Goal: Find specific page/section: Find specific page/section

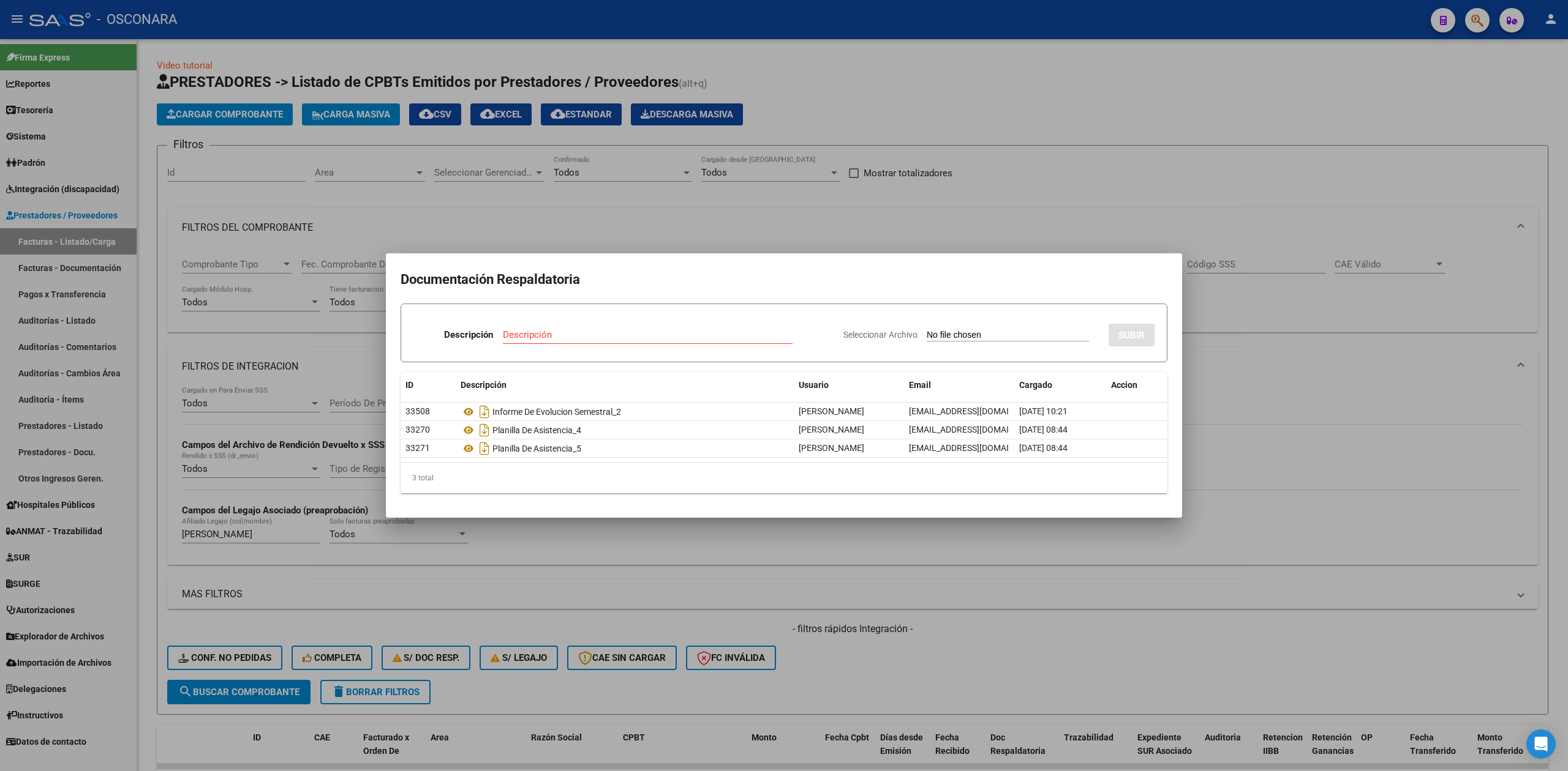
scroll to position [390, 0]
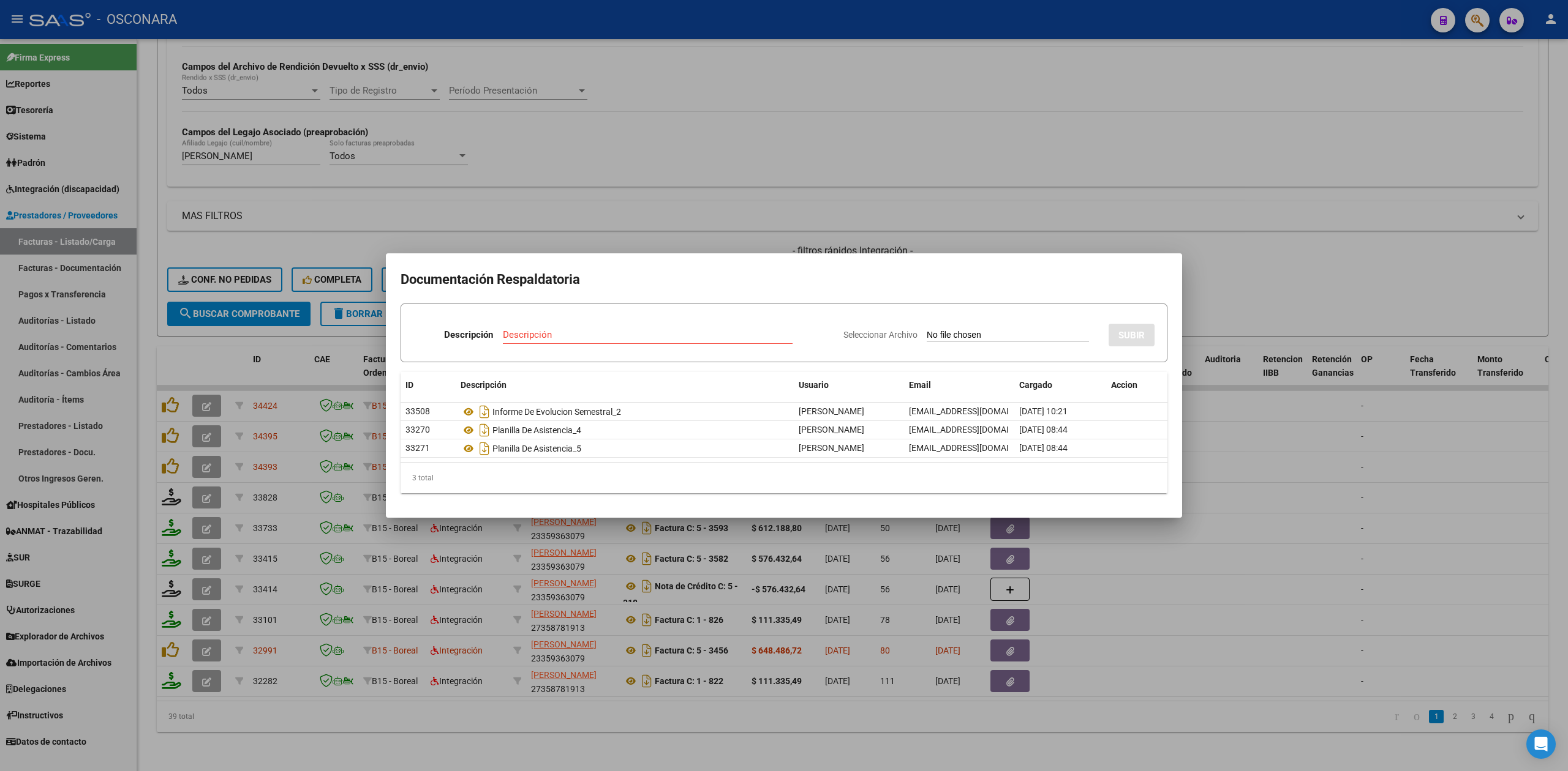
click at [968, 243] on div at bounding box center [784, 386] width 1568 height 771
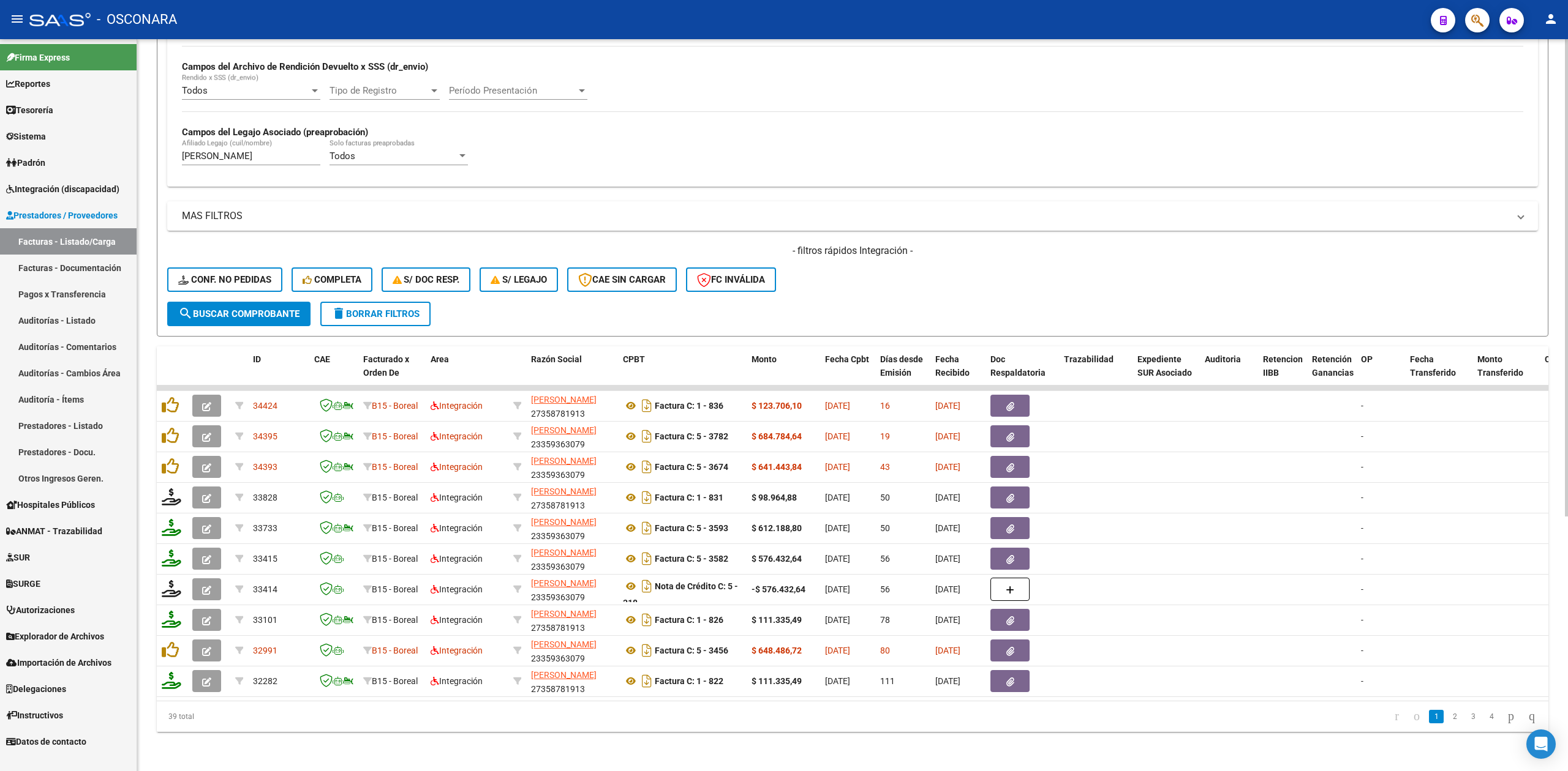
drag, startPoint x: 968, startPoint y: 243, endPoint x: 965, endPoint y: 295, distance: 52.1
click at [965, 295] on form "Filtros Id Area Area Seleccionar Gerenciador Seleccionar Gerenciador Todos Conf…" at bounding box center [852, 52] width 1391 height 570
click at [946, 258] on div "- filtros rápidos Integración - Conf. no pedidas Completa S/ Doc Resp. S/ legaj…" at bounding box center [852, 272] width 1371 height 57
click at [984, 285] on div "- filtros rápidos Integración - Conf. no pedidas Completa S/ Doc Resp. S/ legaj…" at bounding box center [852, 272] width 1371 height 57
click at [70, 184] on span "Integración (discapacidad)" at bounding box center [63, 188] width 113 height 13
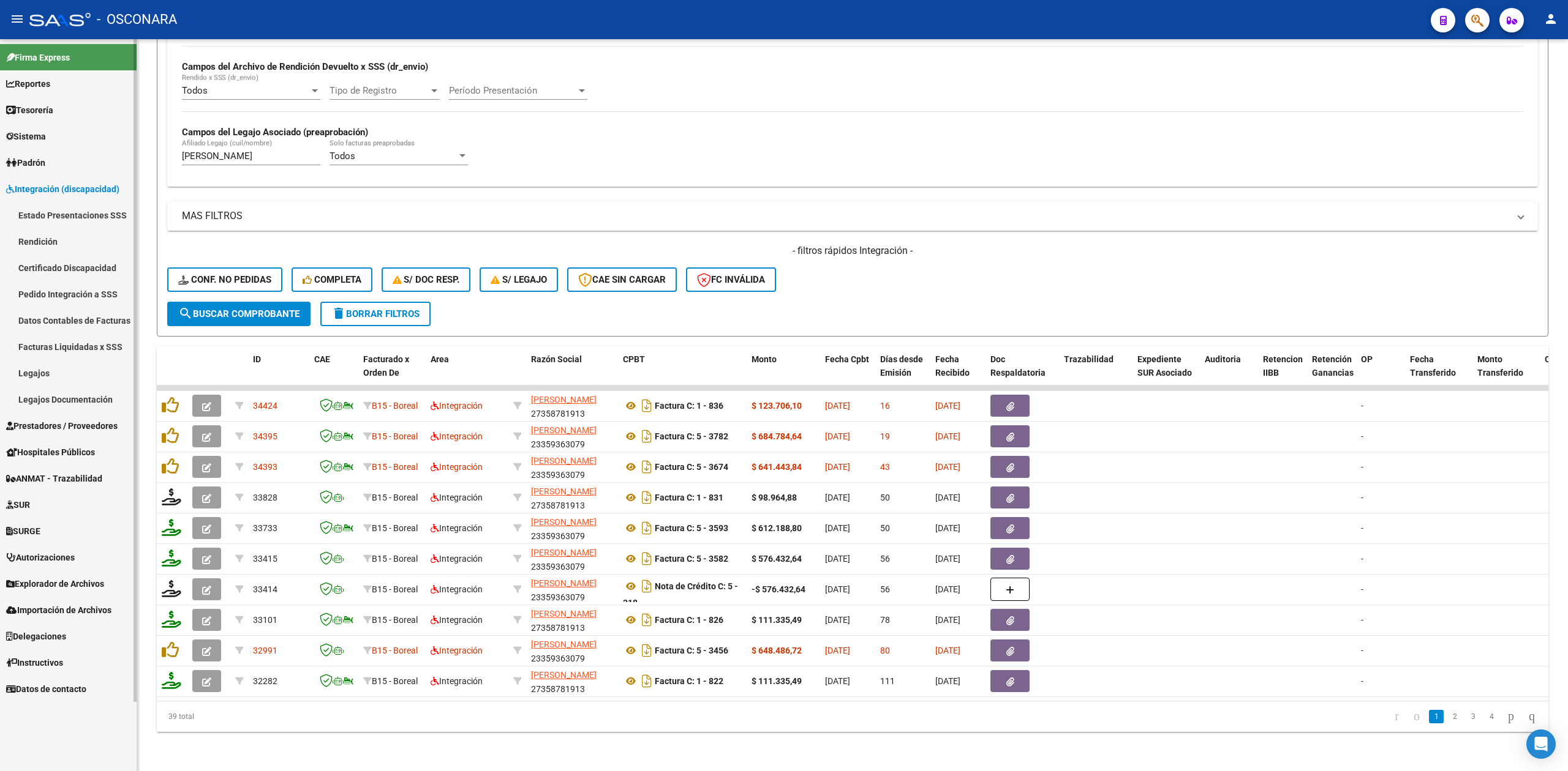
click at [68, 215] on link "Estado Presentaciones SSS" at bounding box center [68, 215] width 137 height 27
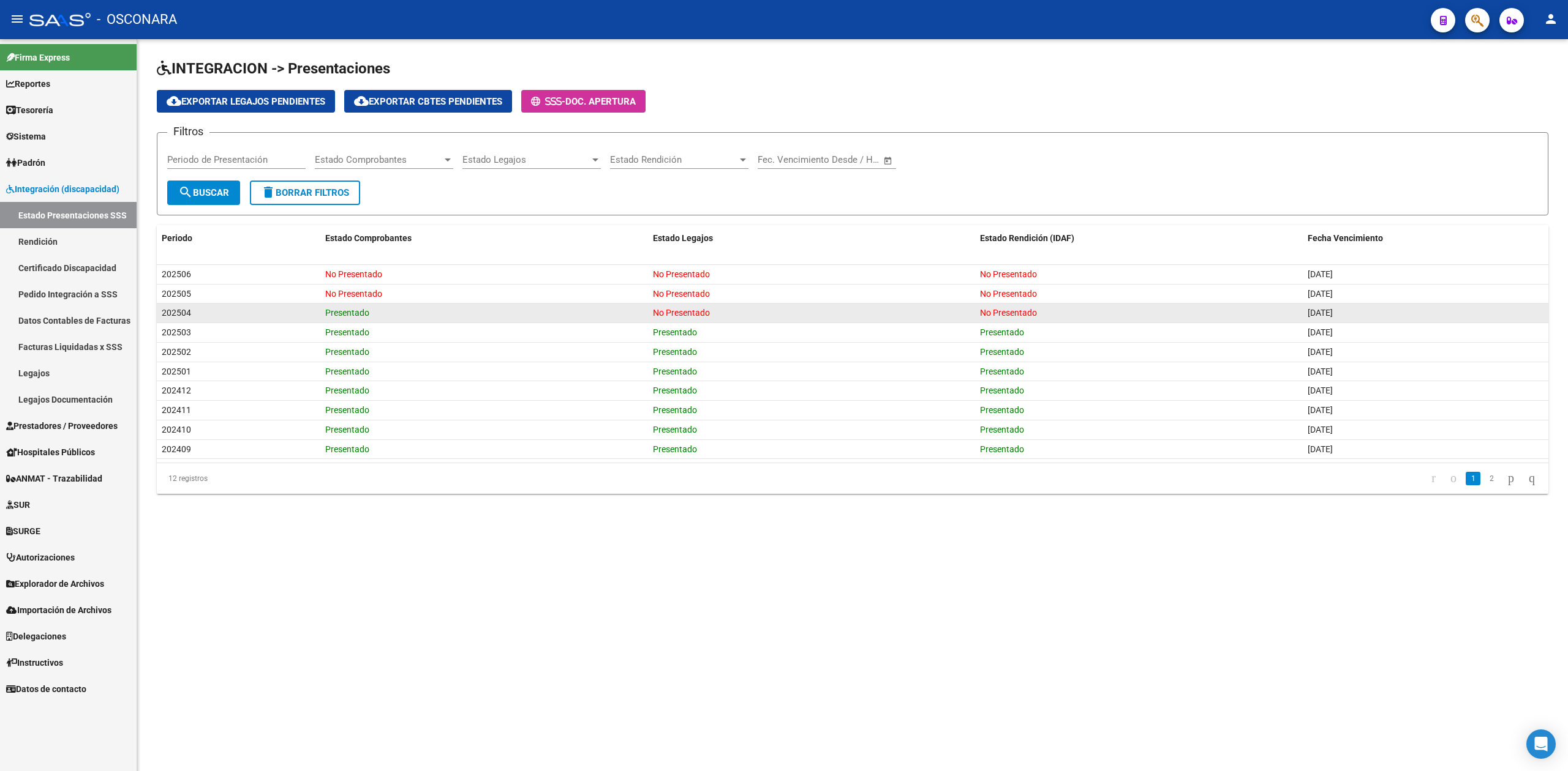
drag, startPoint x: 1306, startPoint y: 309, endPoint x: 1368, endPoint y: 309, distance: 62.0
click at [1368, 309] on datatable-body-cell "[DATE]" at bounding box center [1425, 313] width 246 height 19
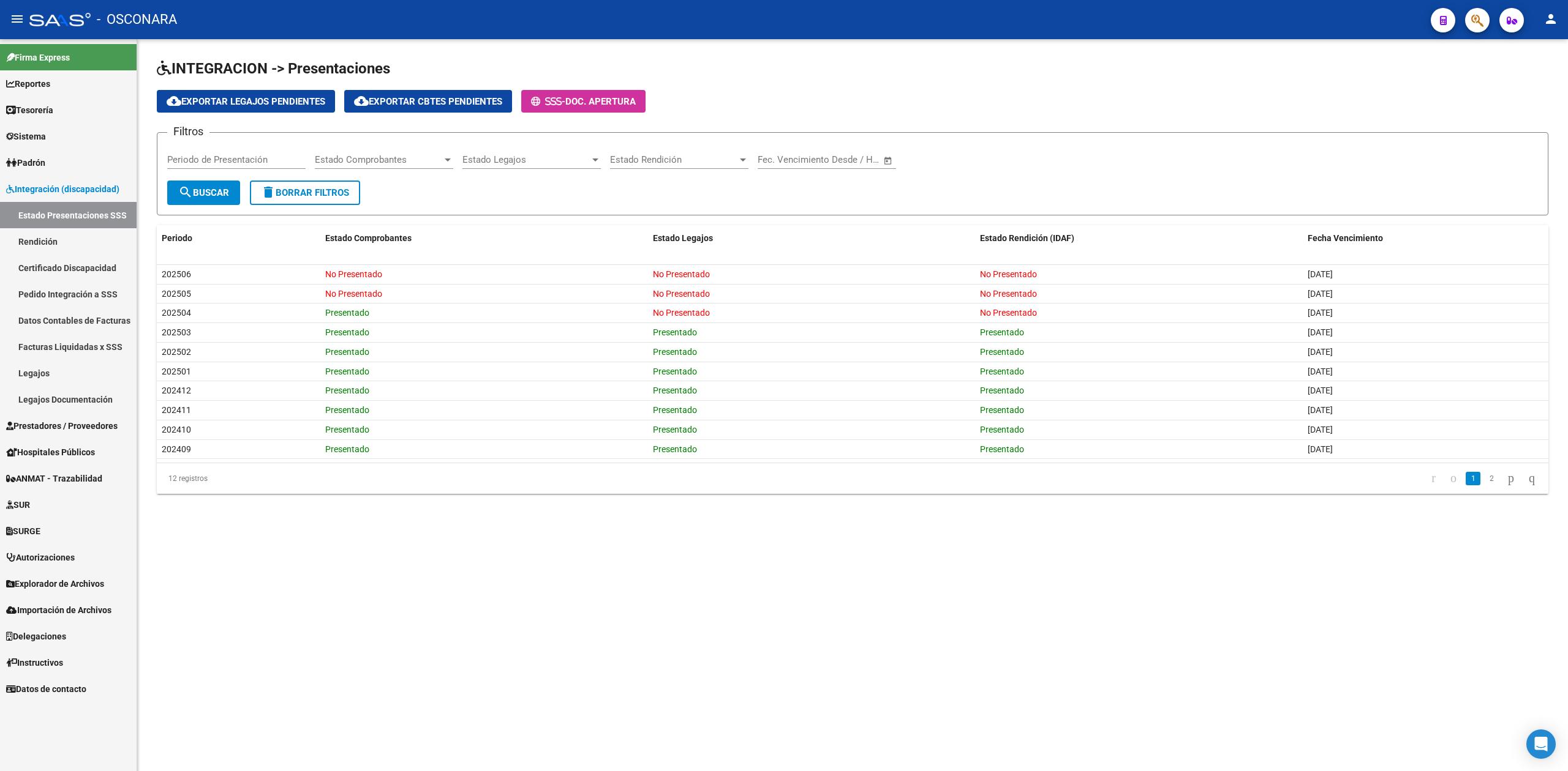
click at [882, 596] on mat-sidenav-content "INTEGRACION -> Presentaciones cloud_download Exportar Legajos Pendientes cloud_…" at bounding box center [852, 405] width 1431 height 732
click at [698, 83] on app-list-header "INTEGRACION -> Presentaciones cloud_download Exportar Legajos Pendientes cloud_…" at bounding box center [852, 137] width 1391 height 157
click at [60, 422] on span "Prestadores / Proveedores" at bounding box center [62, 426] width 112 height 13
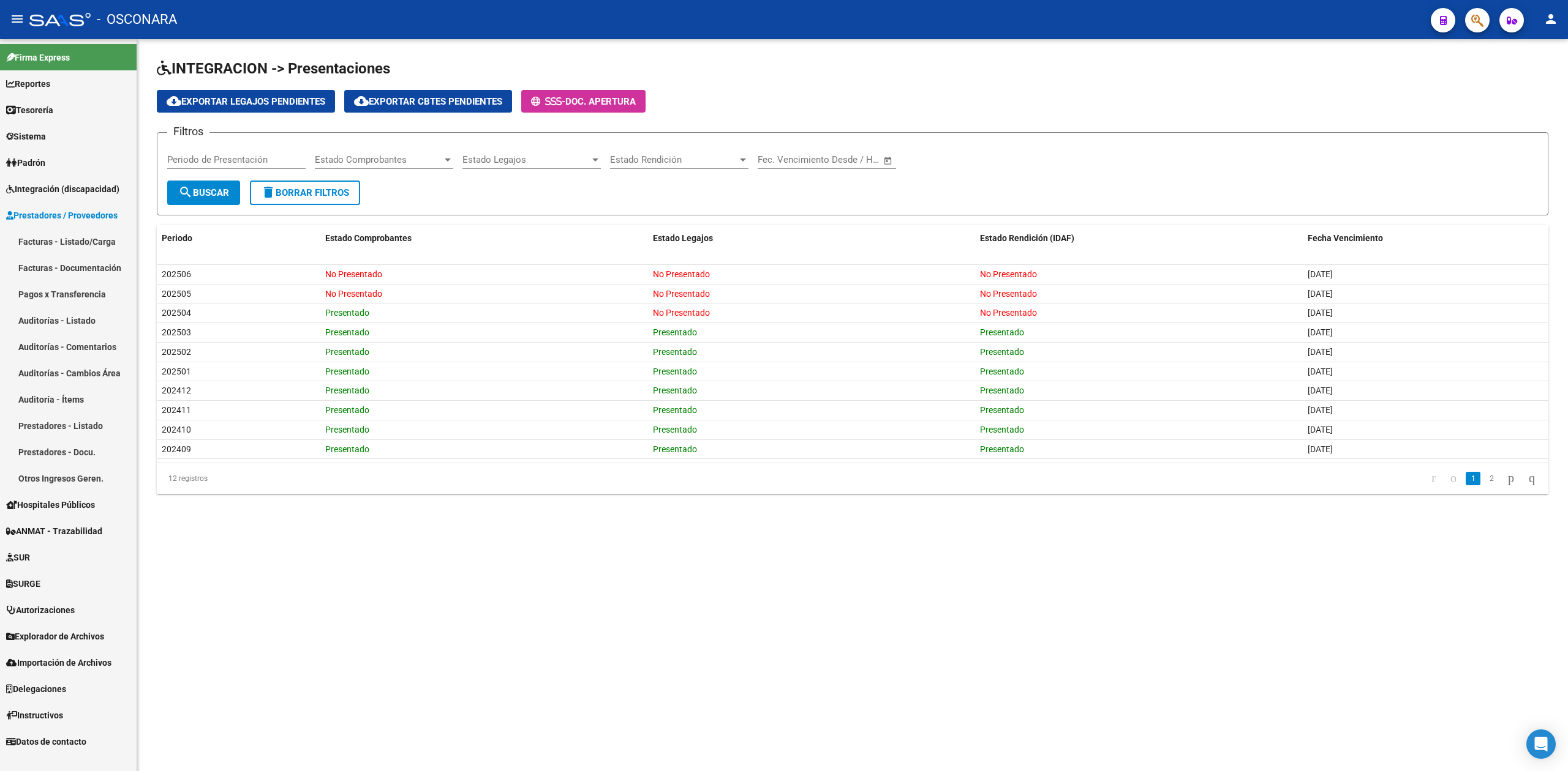
click at [91, 243] on link "Facturas - Listado/Carga" at bounding box center [68, 242] width 137 height 27
